Goal: Task Accomplishment & Management: Manage account settings

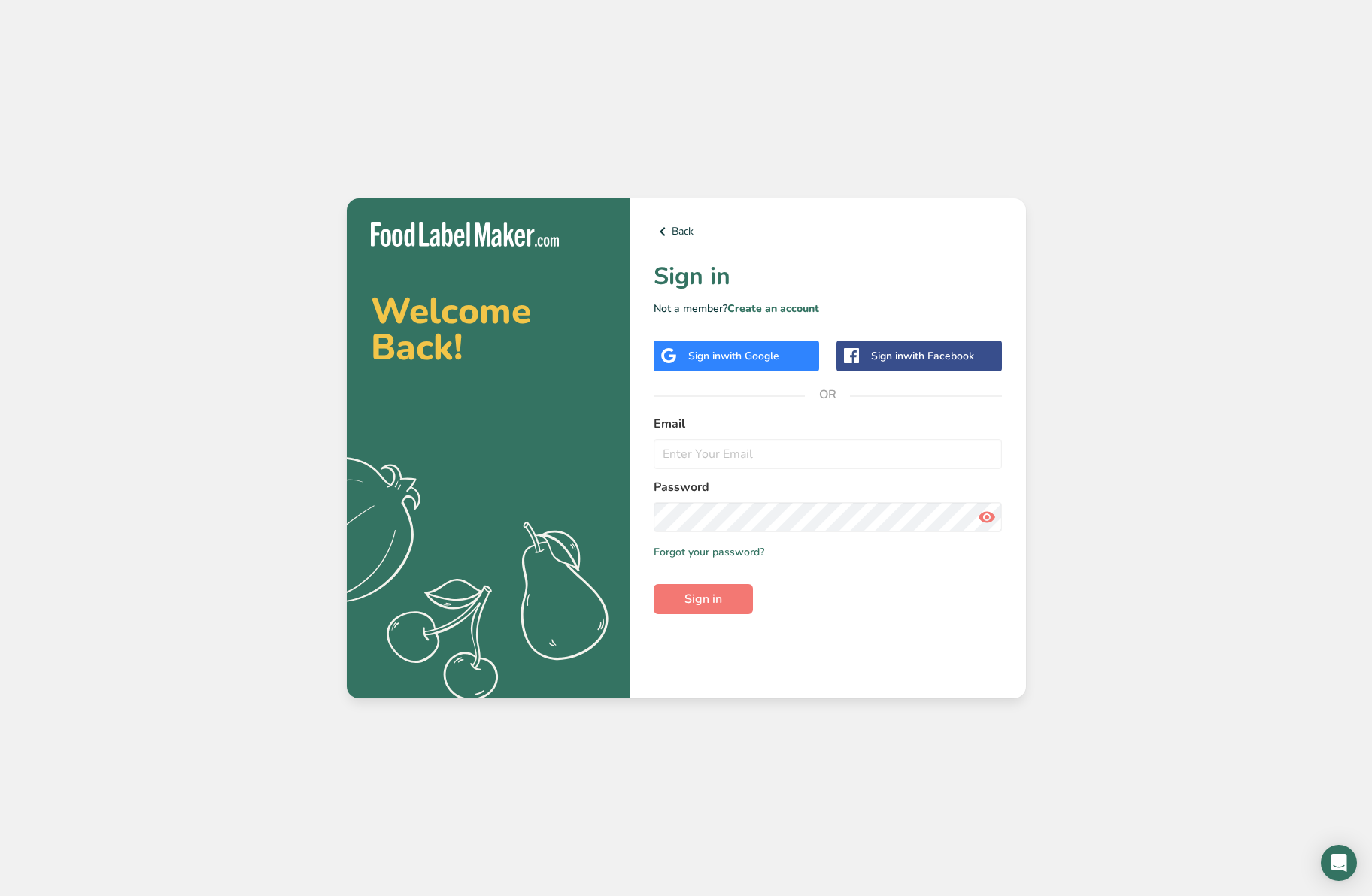
click at [746, 358] on span "with Google" at bounding box center [750, 355] width 59 height 14
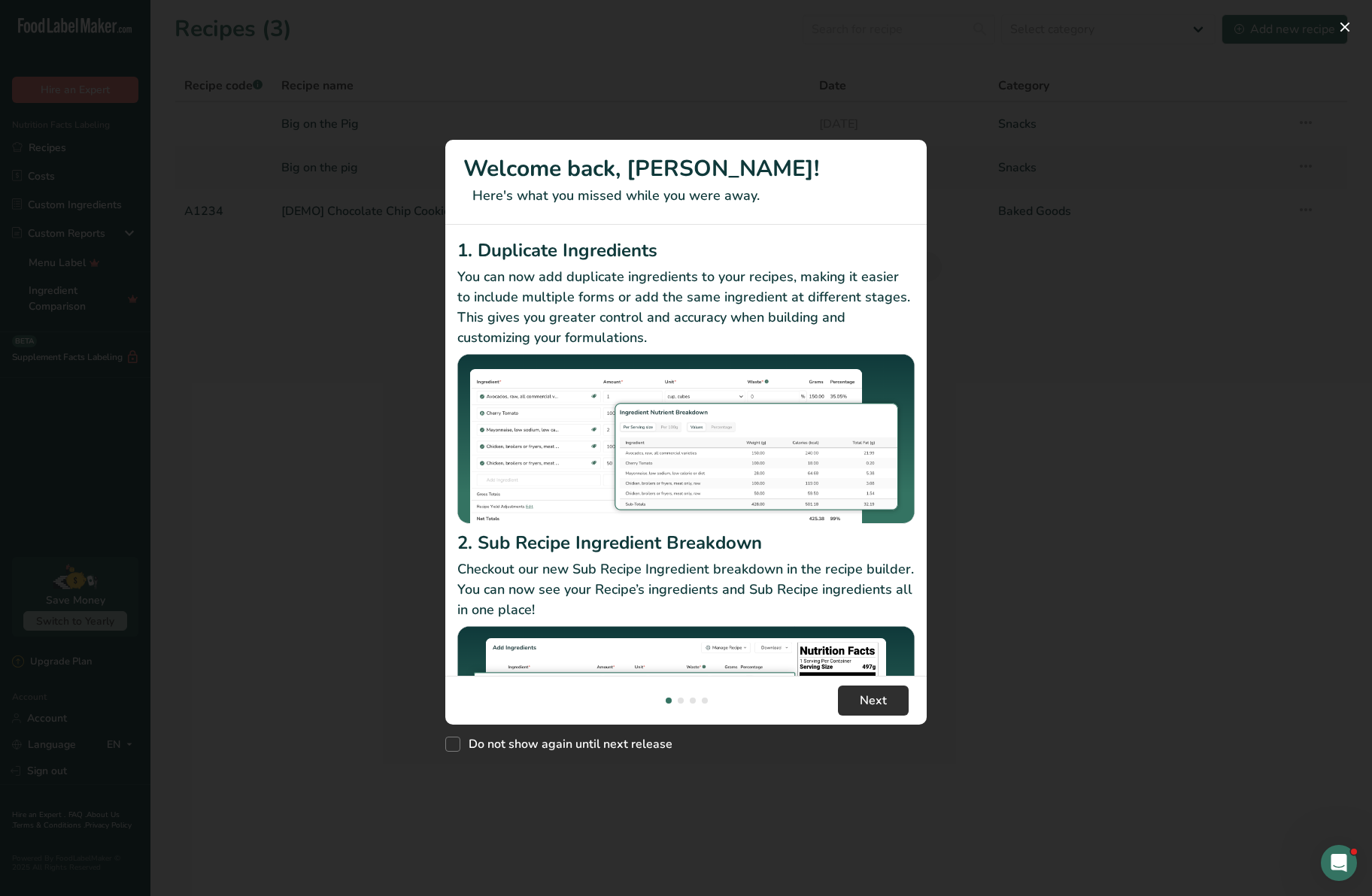
click at [873, 698] on span "Next" at bounding box center [873, 701] width 27 height 18
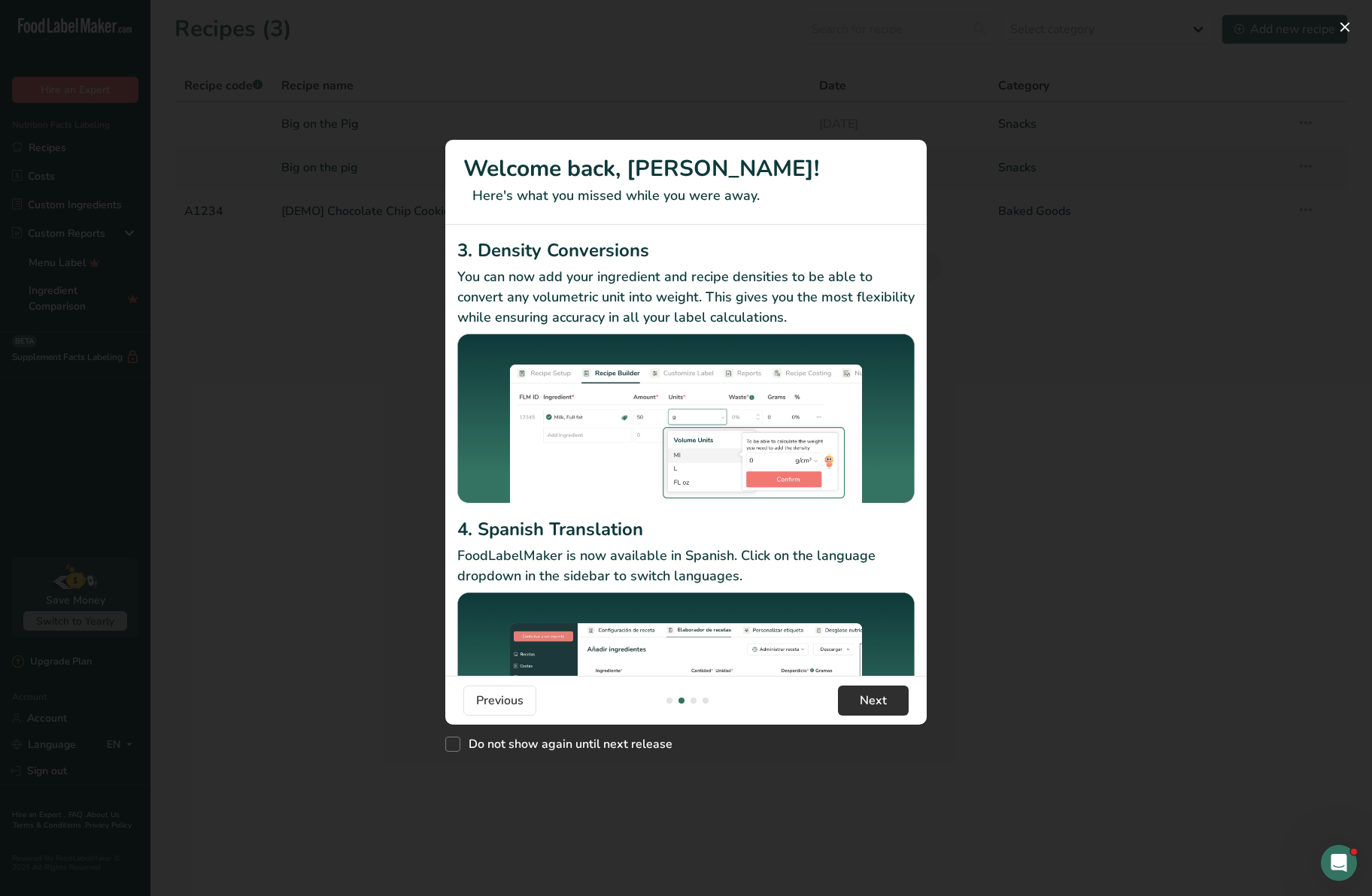
click at [873, 698] on span "Next" at bounding box center [873, 701] width 27 height 18
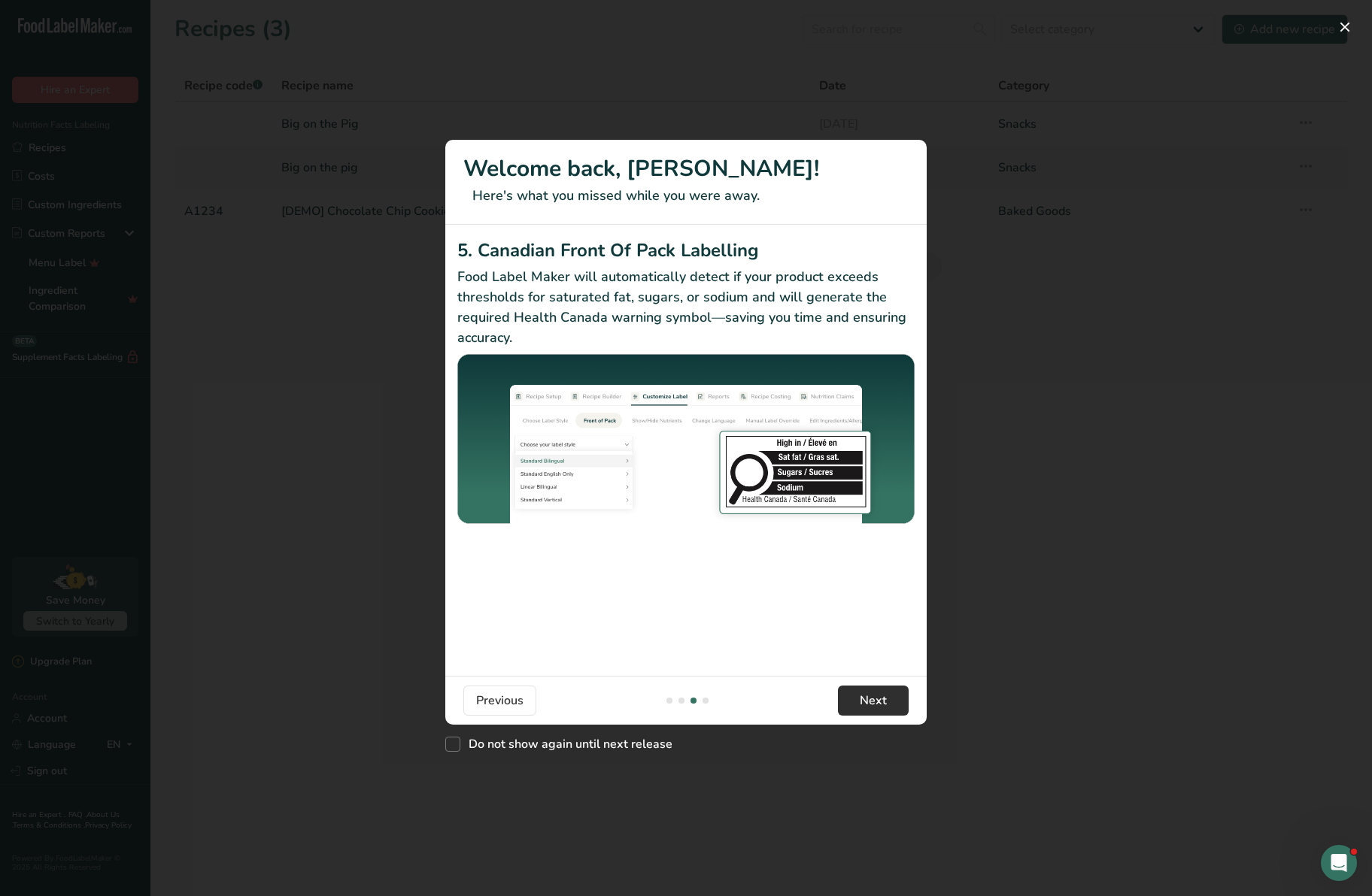
click at [873, 698] on span "Next" at bounding box center [873, 701] width 27 height 18
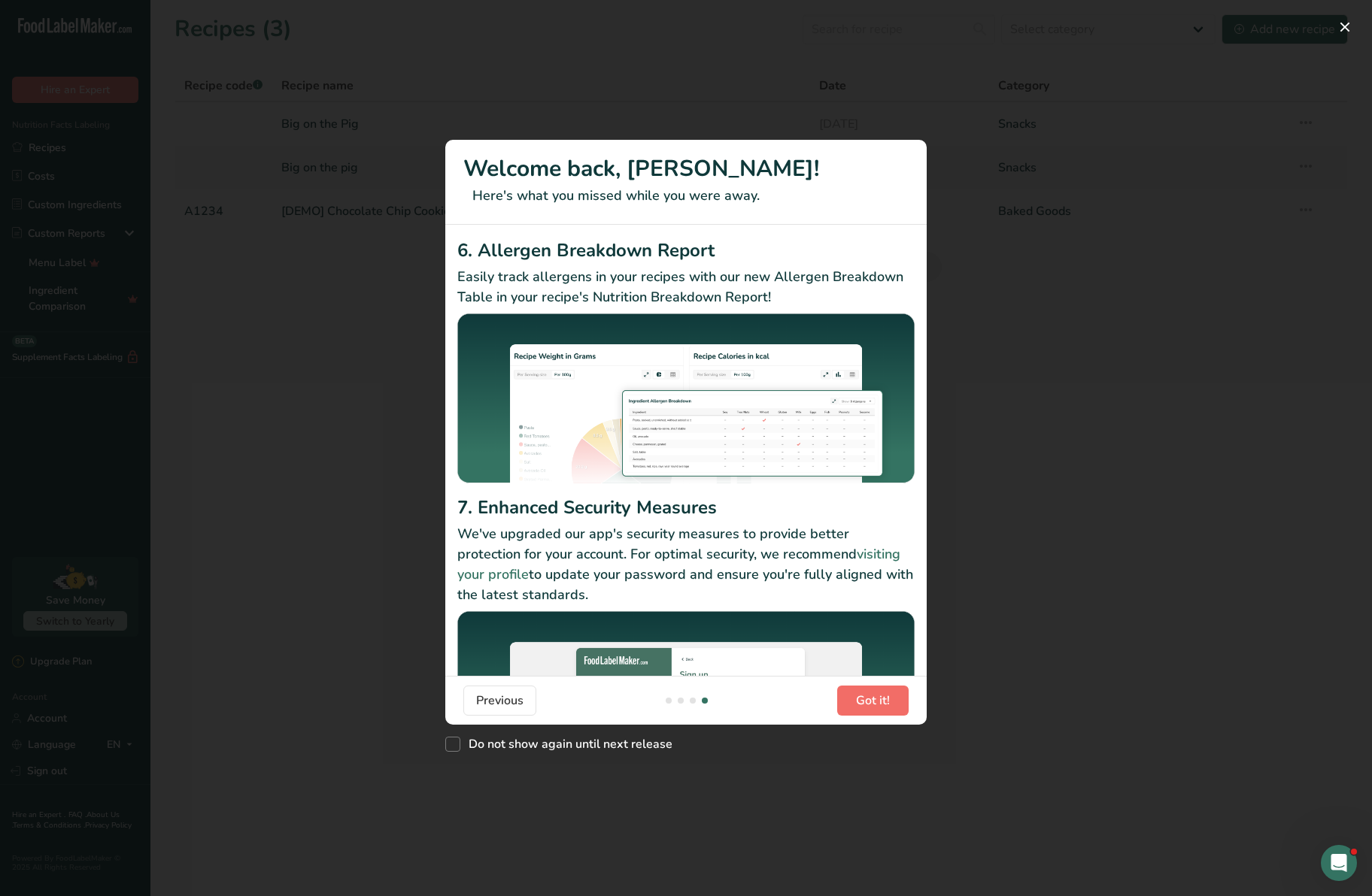
click at [873, 698] on span "Got it!" at bounding box center [872, 701] width 34 height 18
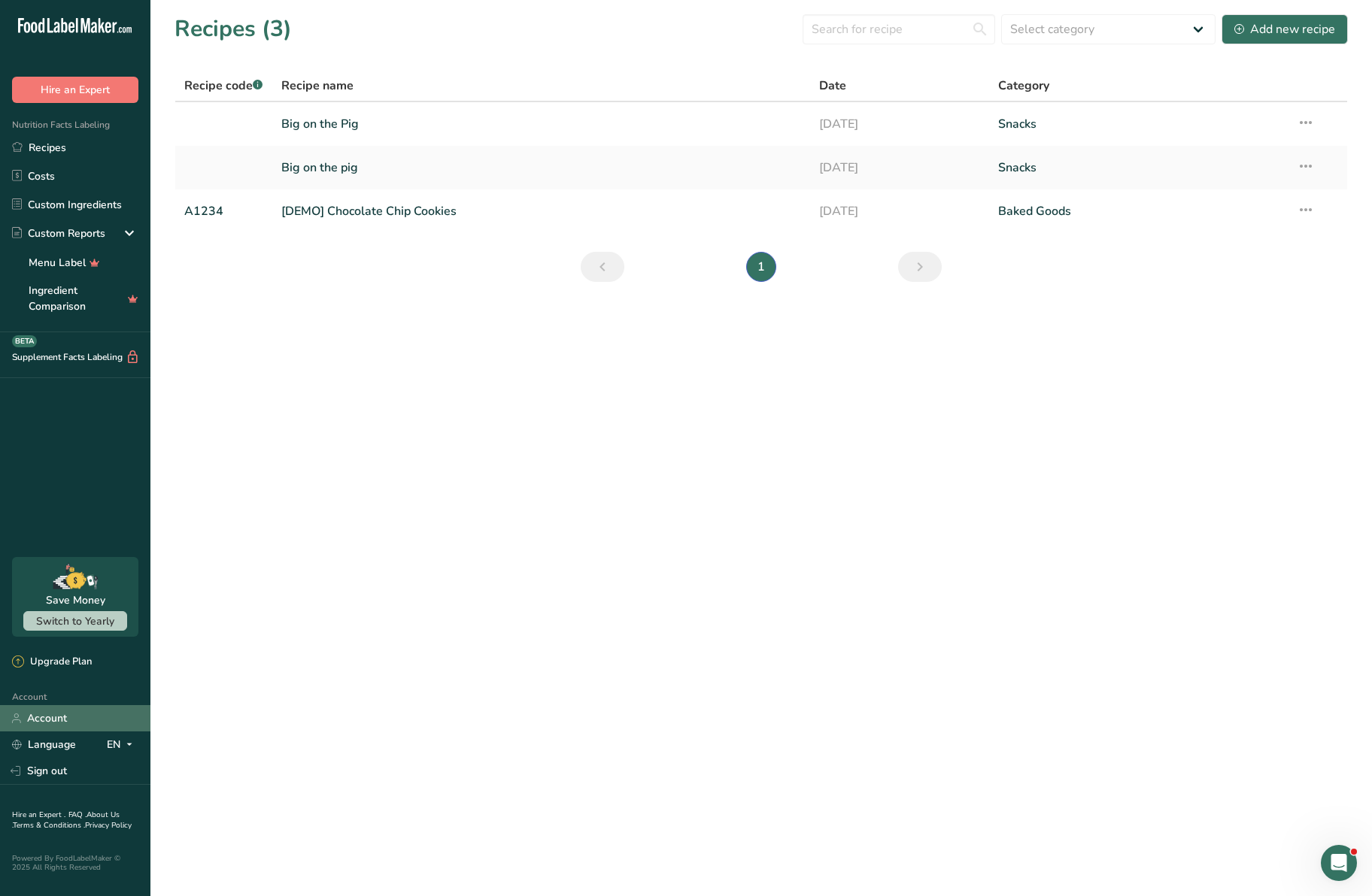
click at [61, 718] on link "Account" at bounding box center [75, 718] width 151 height 26
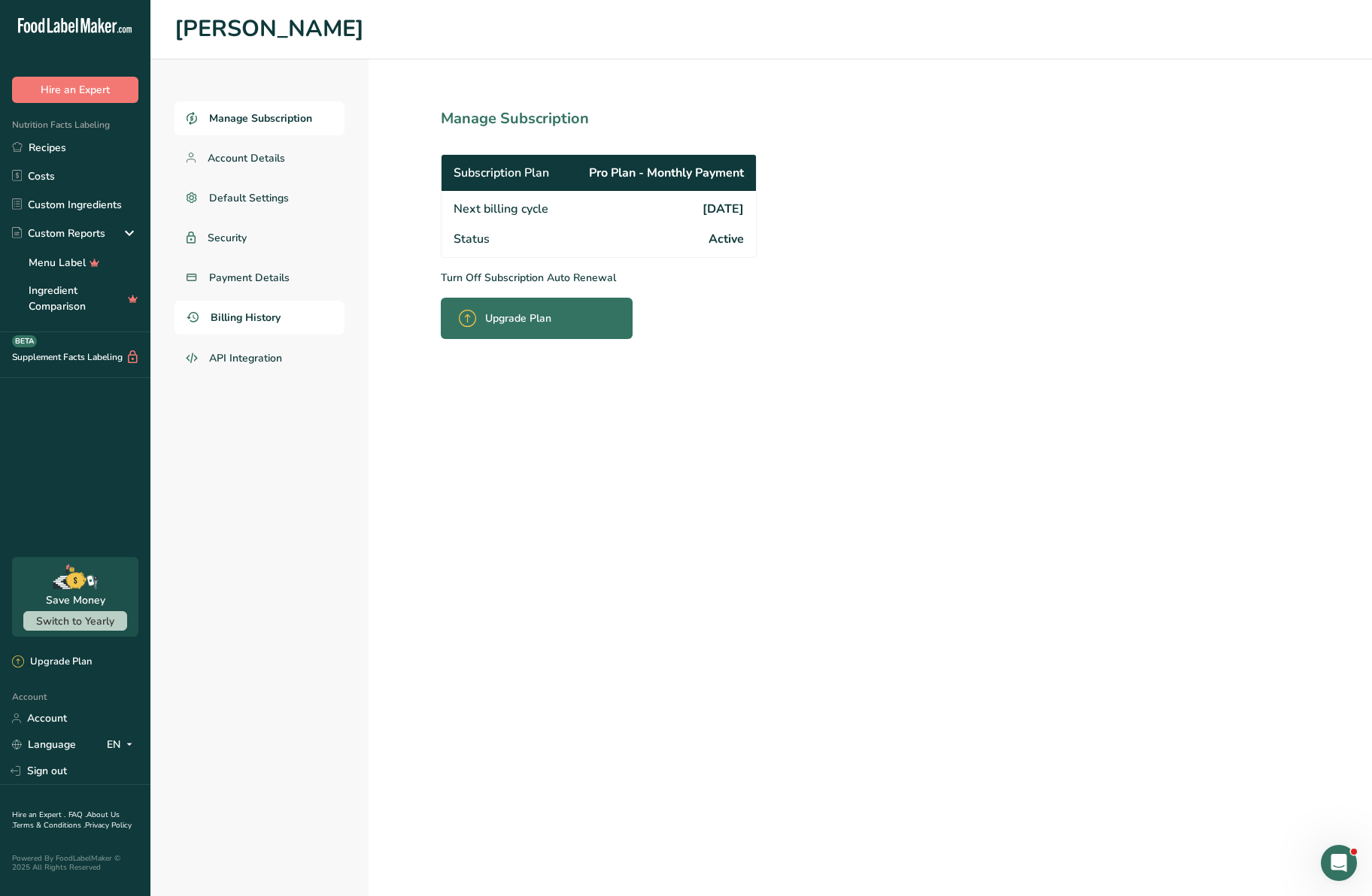
click at [249, 307] on link "Billing History" at bounding box center [259, 317] width 170 height 34
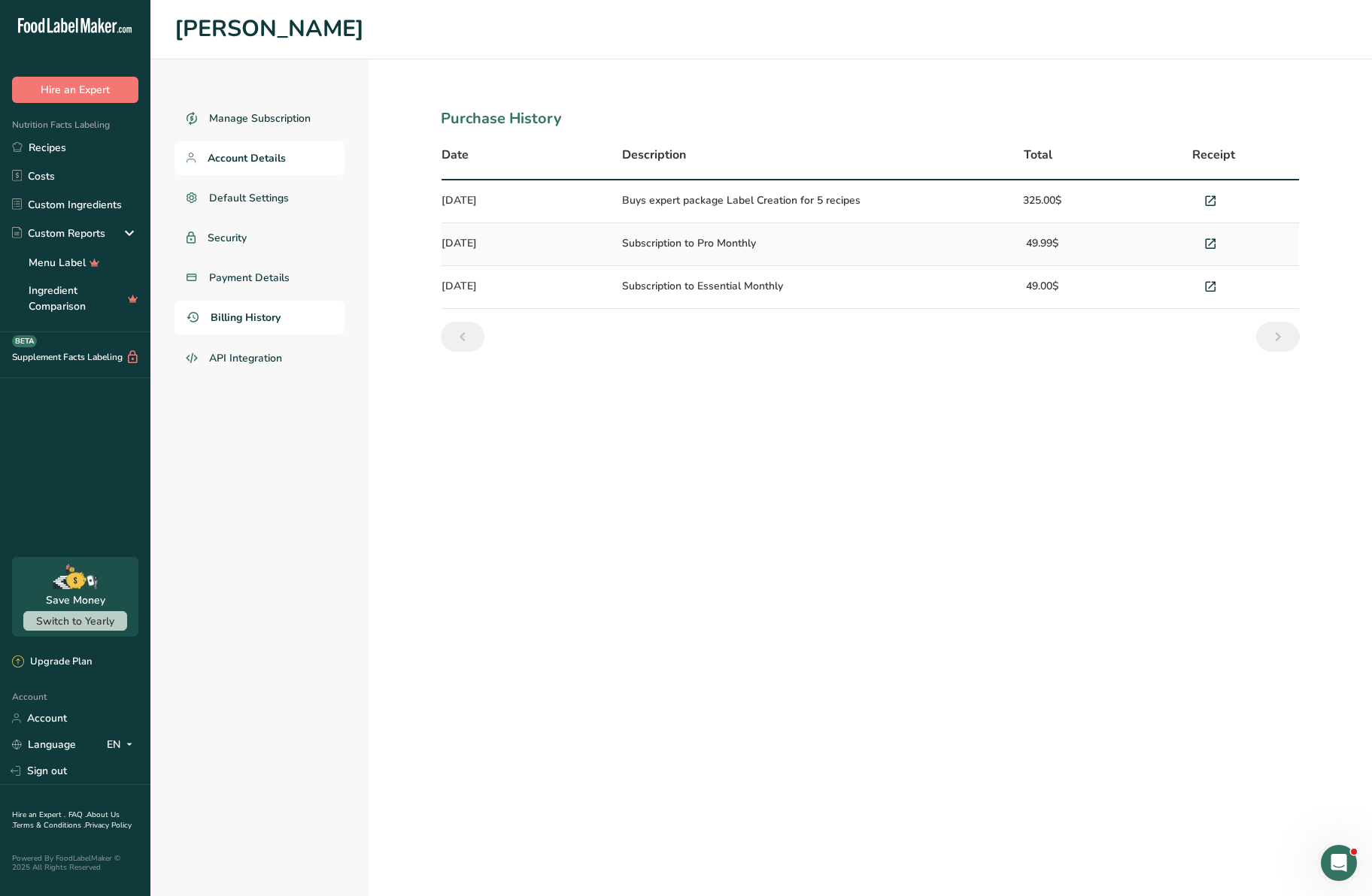
click at [248, 160] on span "Account Details" at bounding box center [247, 158] width 78 height 16
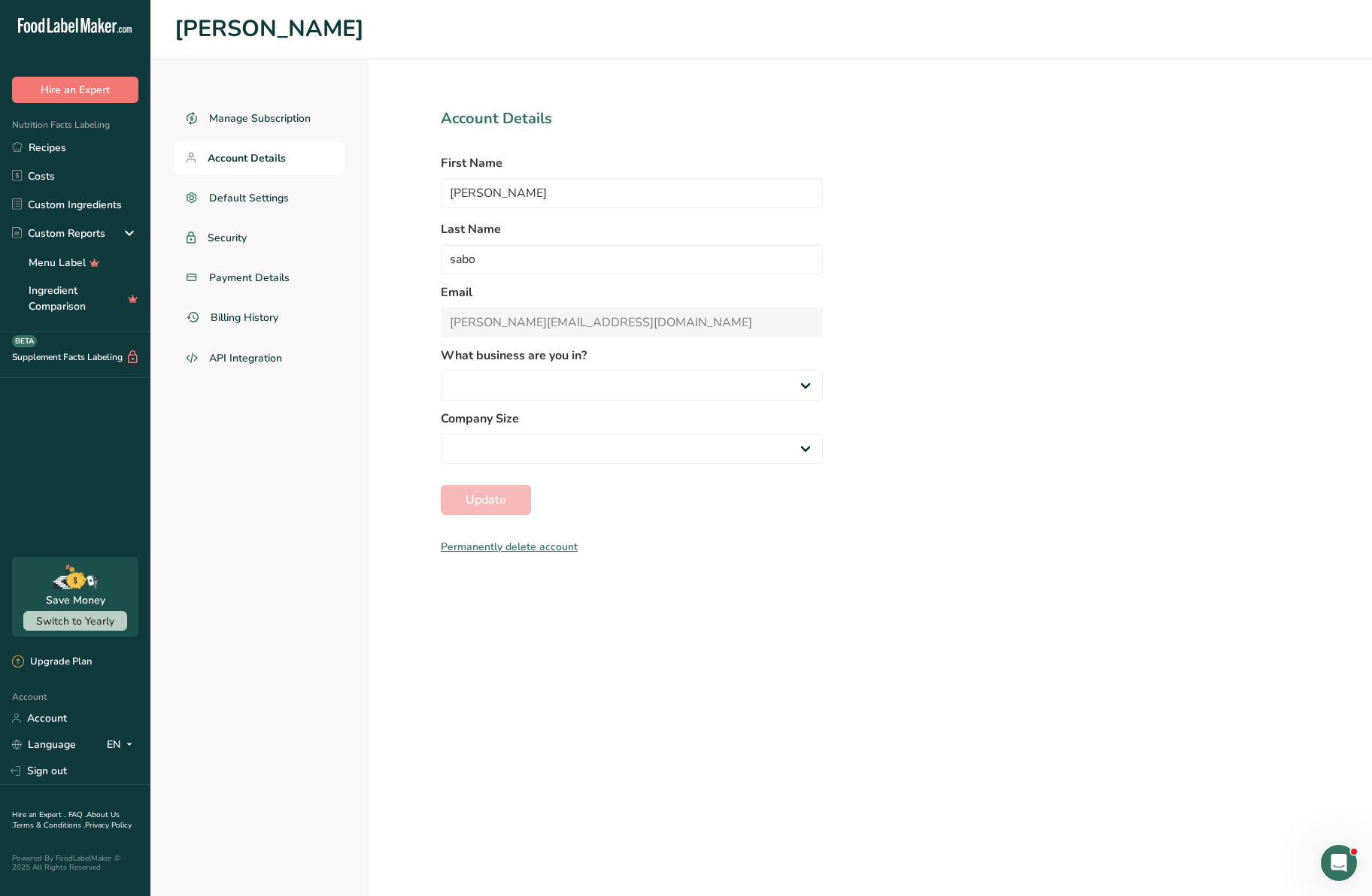
select select
click at [240, 195] on span "Default Settings" at bounding box center [249, 198] width 80 height 16
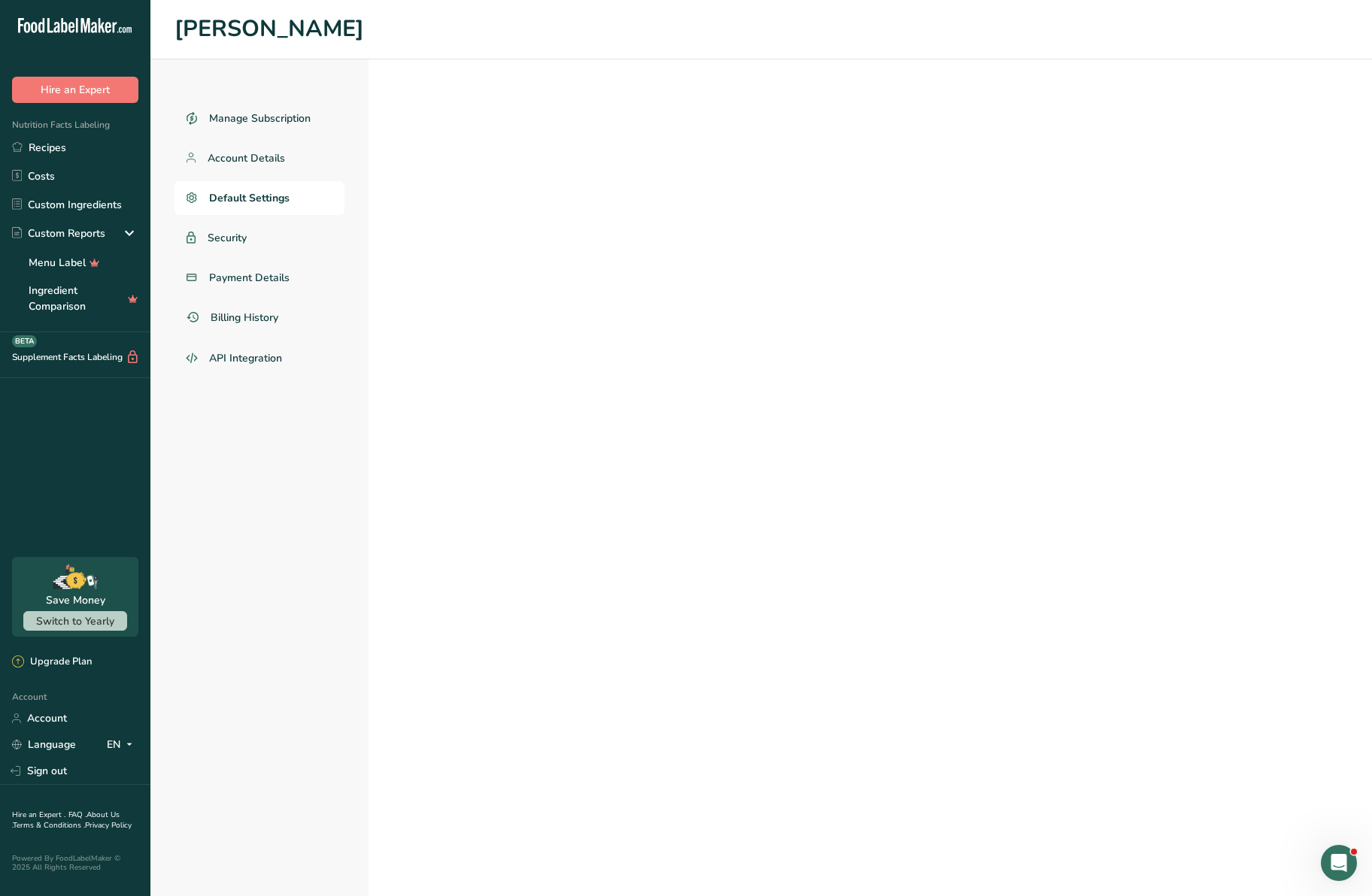
select select
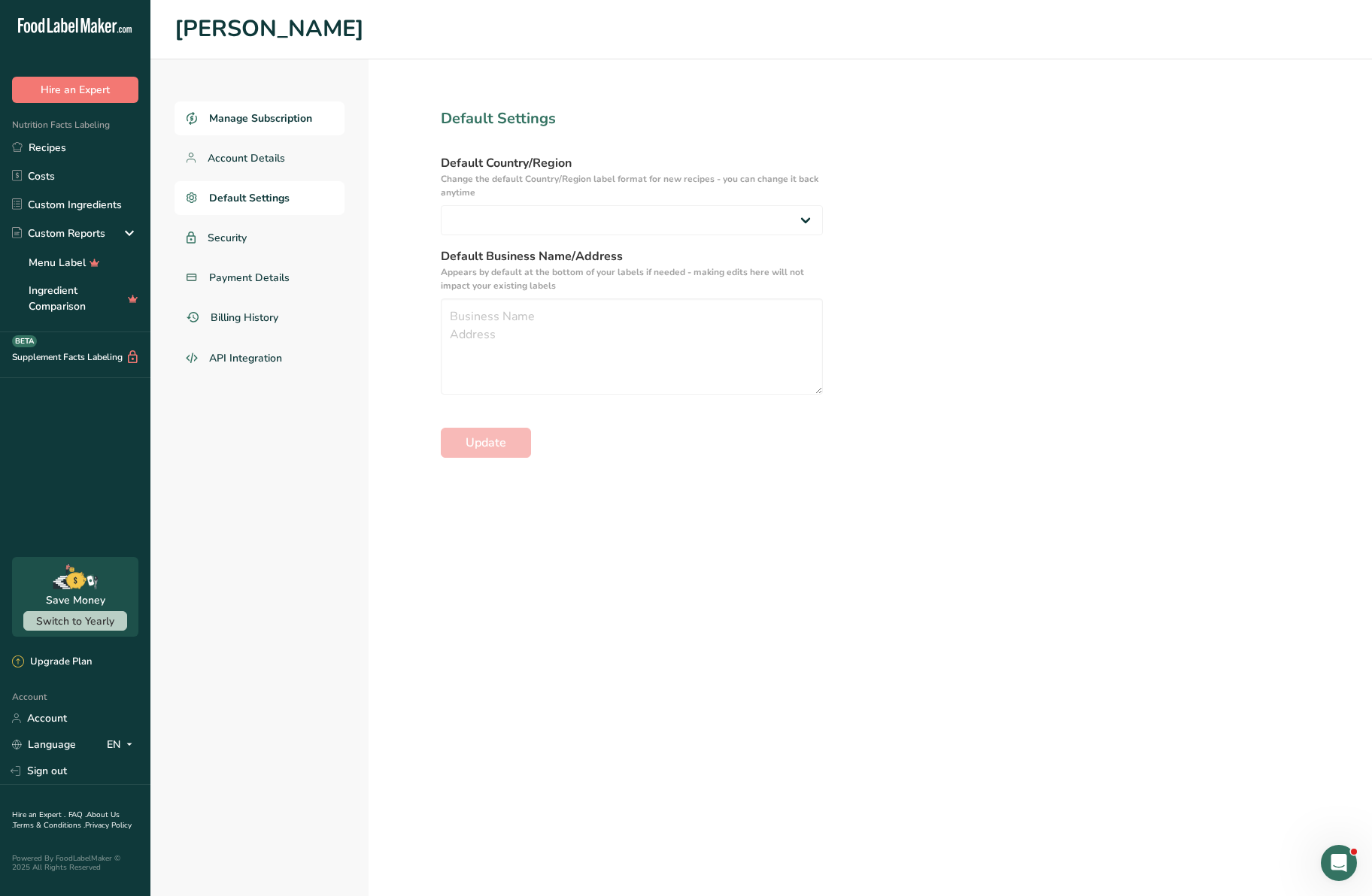
click at [268, 113] on span "Manage Subscription" at bounding box center [260, 118] width 103 height 16
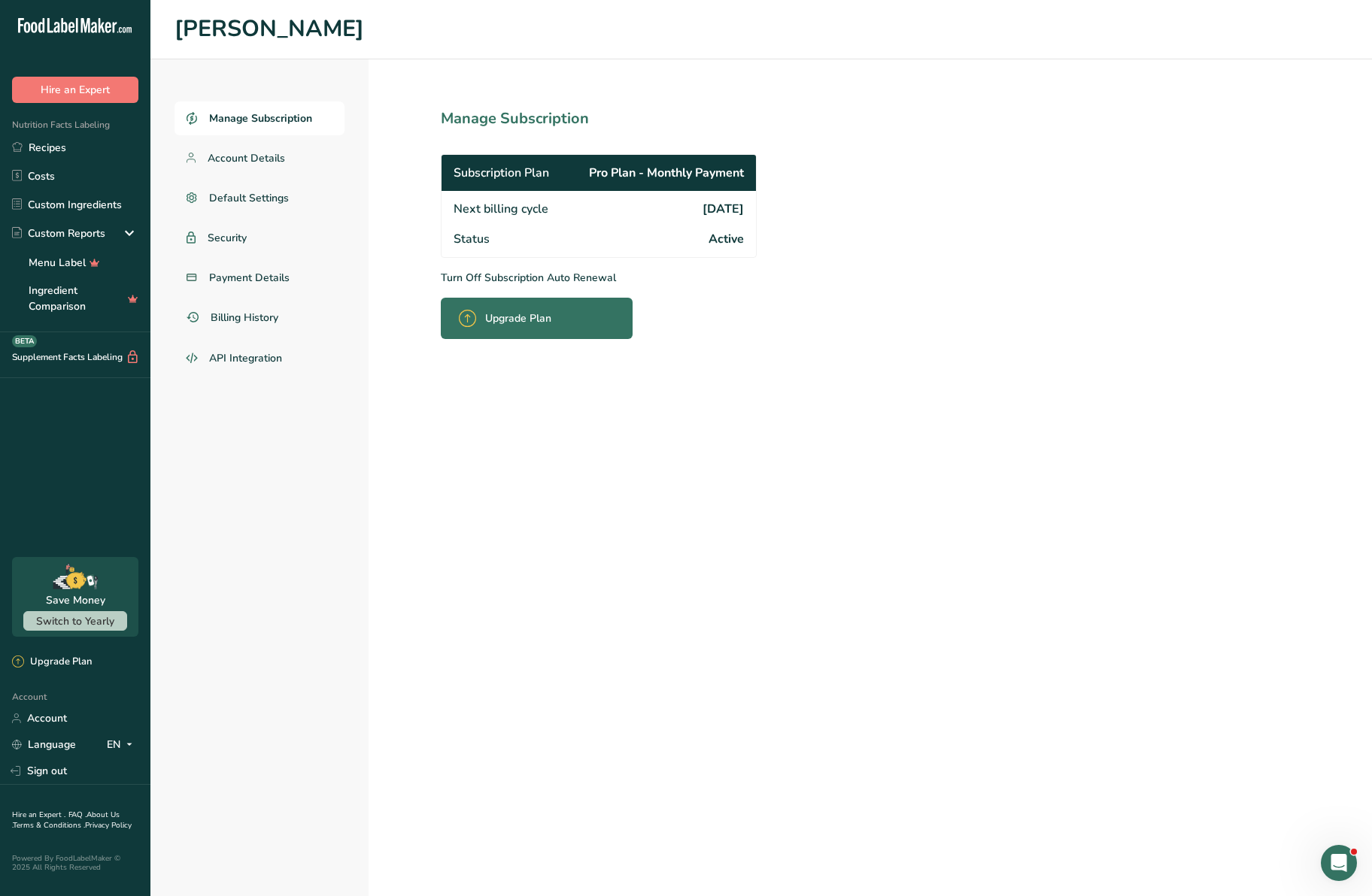
click at [541, 276] on p "Turn Off Subscription Auto Renewal" at bounding box center [631, 277] width 382 height 16
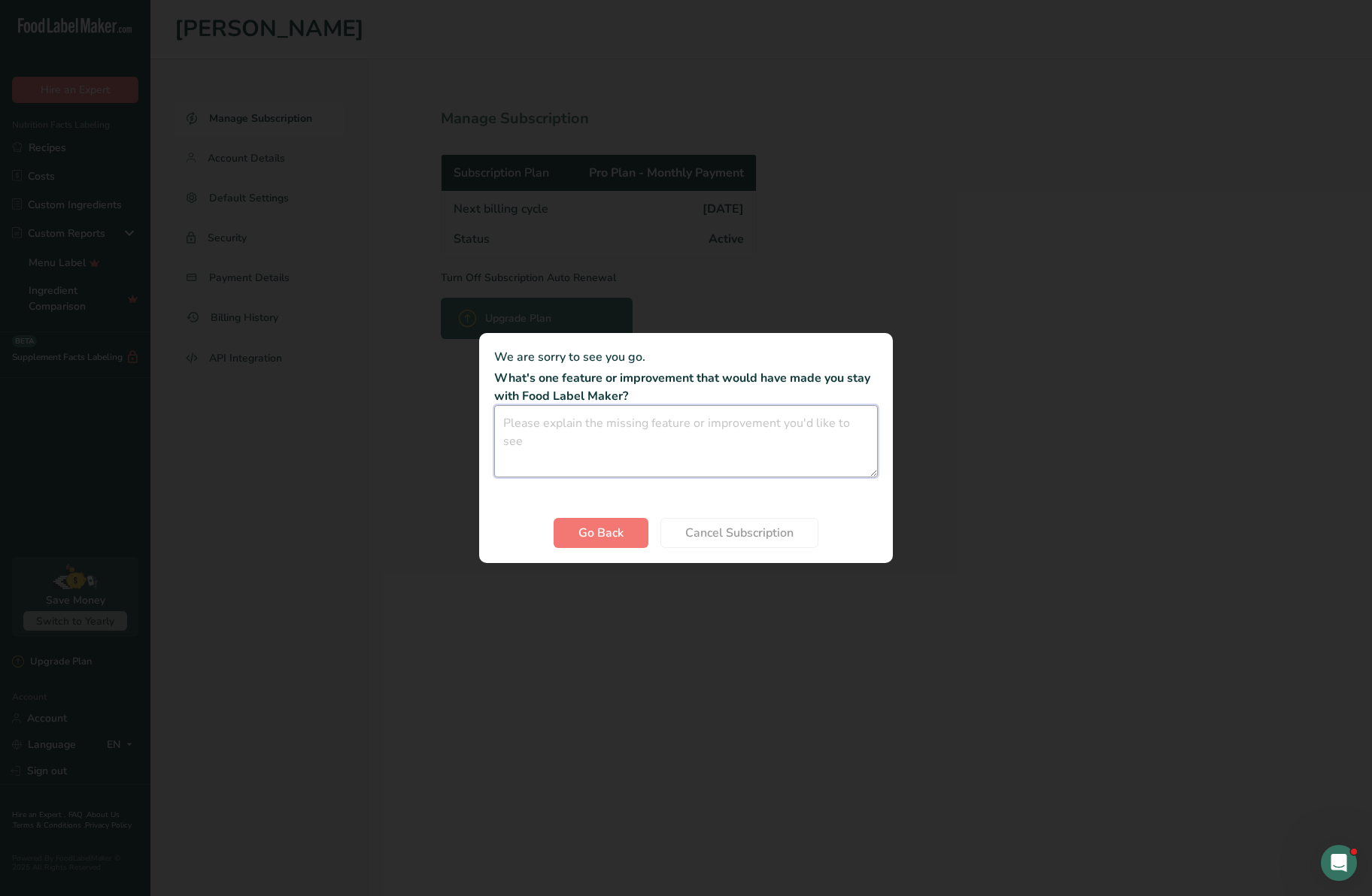
click at [567, 424] on textarea "Cancel subscription modal" at bounding box center [685, 441] width 384 height 72
type textarea "I dont need this"
click at [746, 534] on span "Cancel Subscription" at bounding box center [739, 533] width 109 height 18
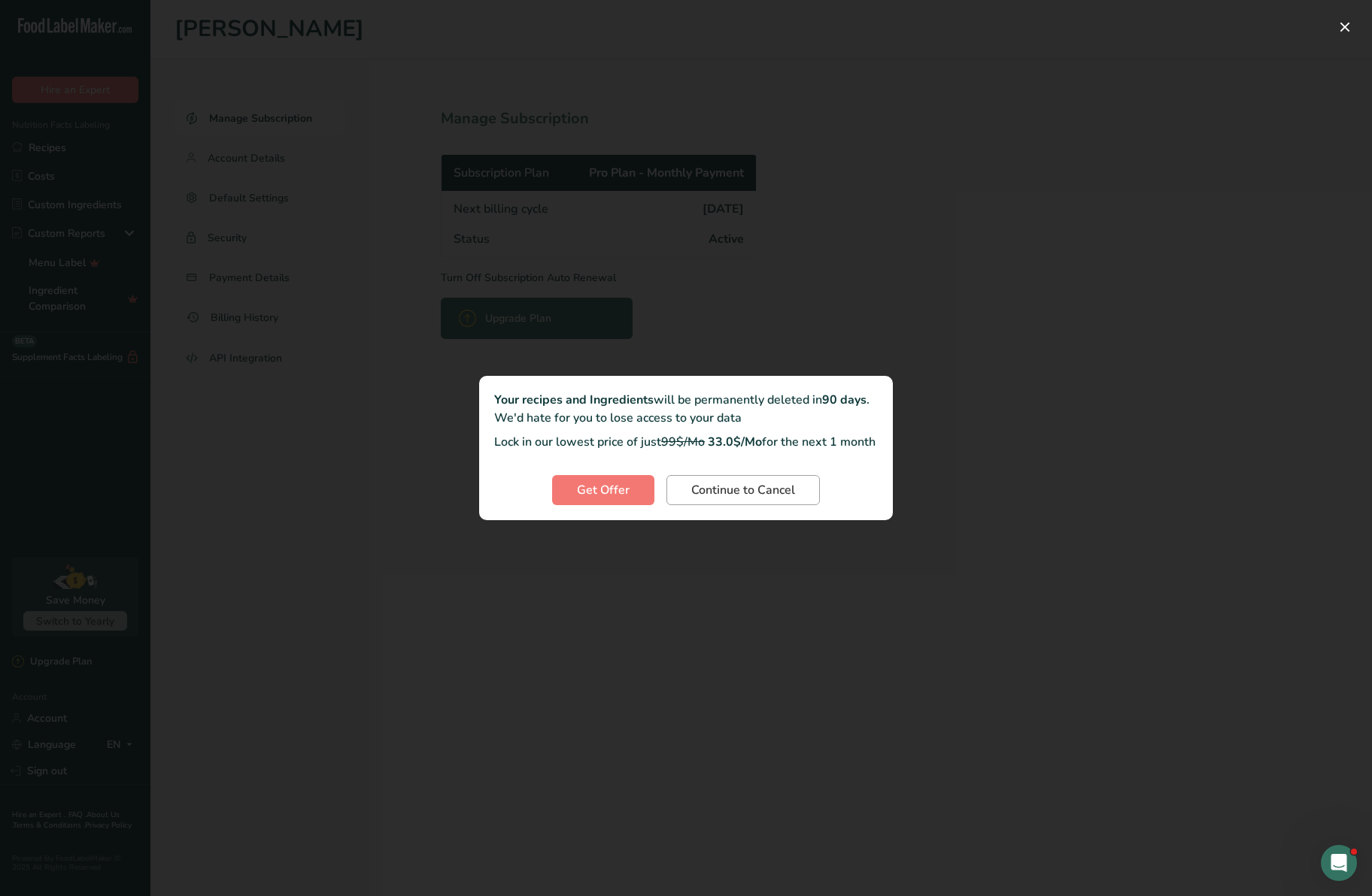
click at [724, 499] on span "Continue to Cancel" at bounding box center [742, 490] width 104 height 18
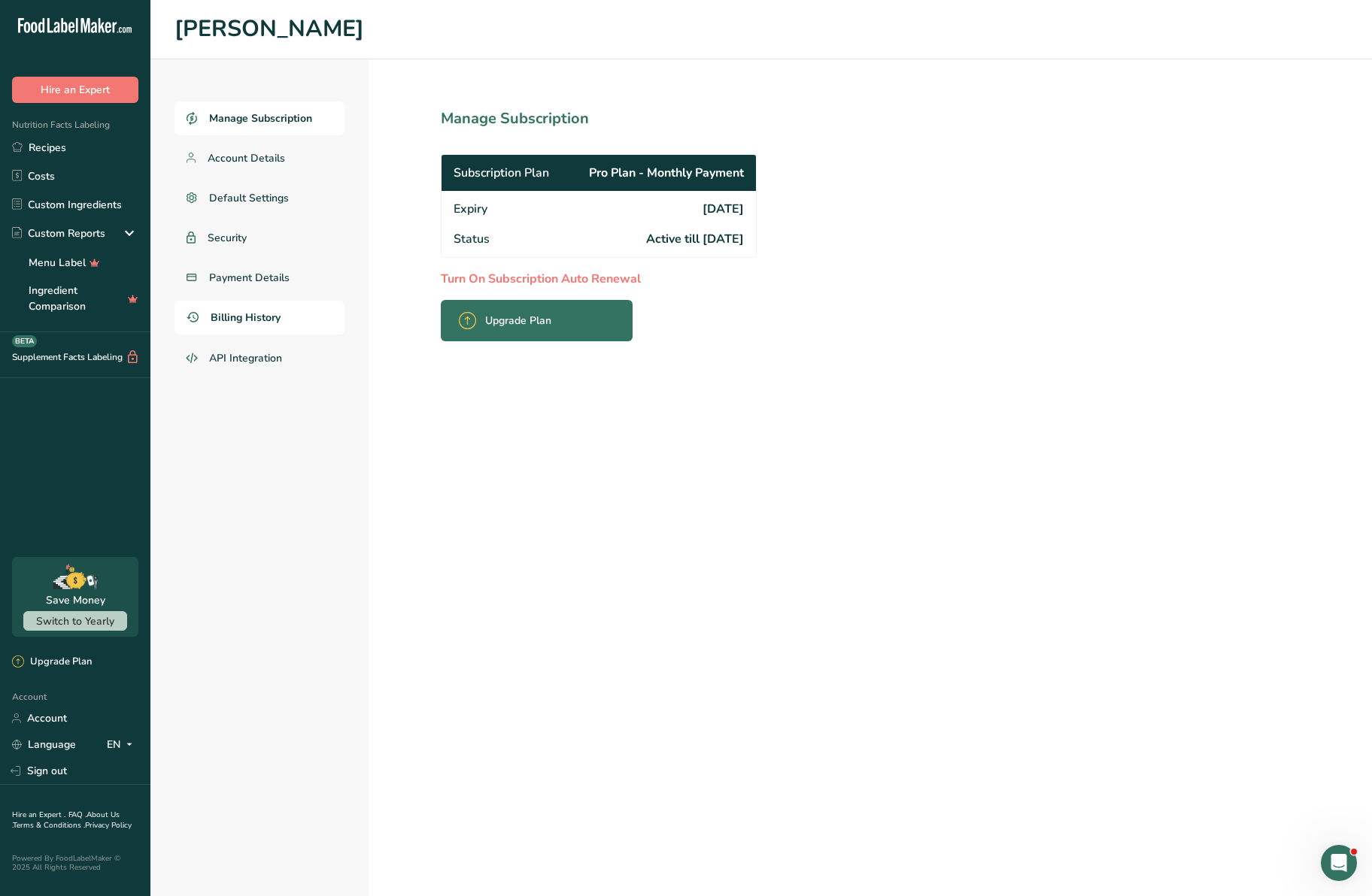
click at [244, 314] on span "Billing History" at bounding box center [245, 317] width 70 height 16
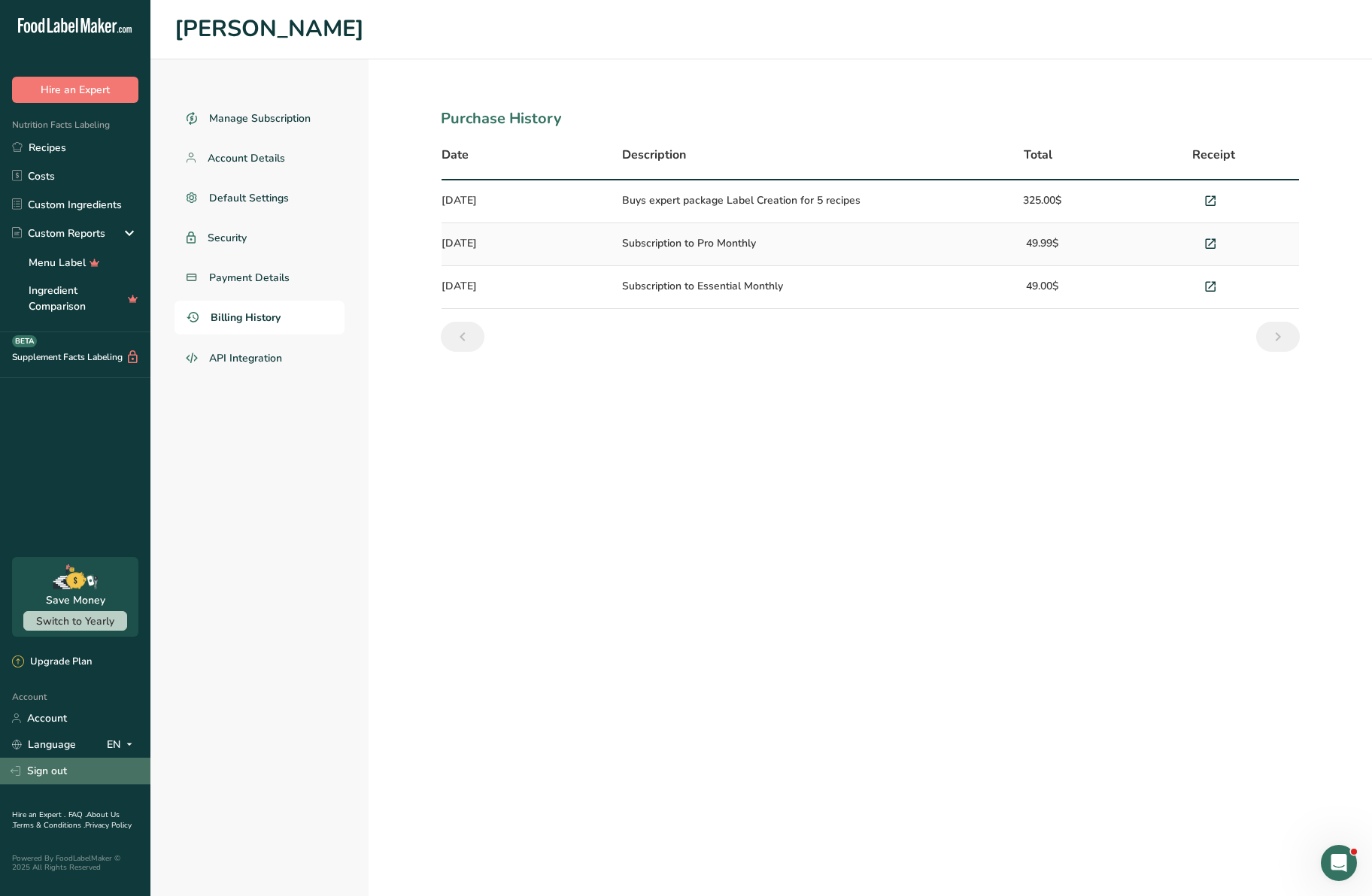
click at [59, 766] on link "Sign out" at bounding box center [75, 771] width 151 height 26
